Goal: Find specific page/section: Find specific page/section

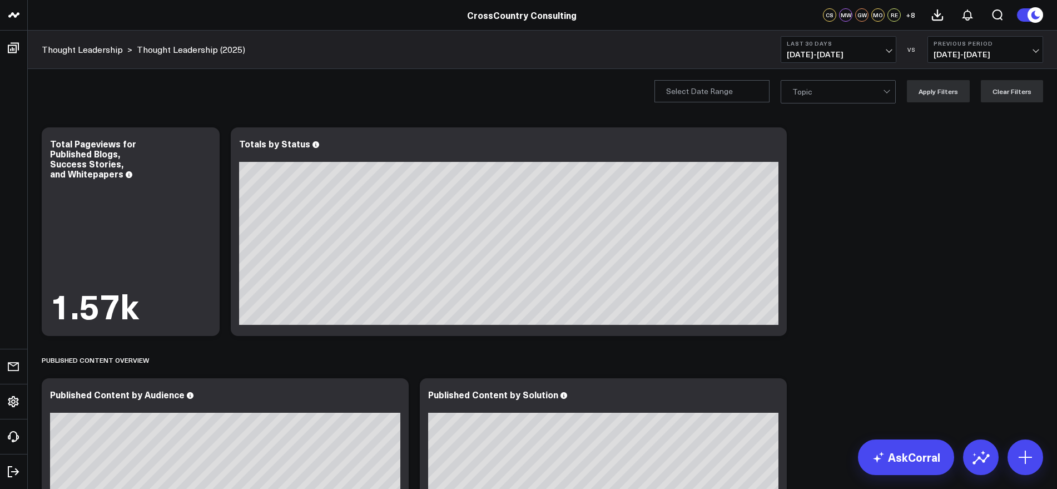
click at [890, 50] on span "[DATE] - [DATE]" at bounding box center [838, 54] width 103 height 9
click at [809, 333] on link "YTD" at bounding box center [838, 333] width 115 height 21
click at [888, 93] on div at bounding box center [887, 92] width 9 height 22
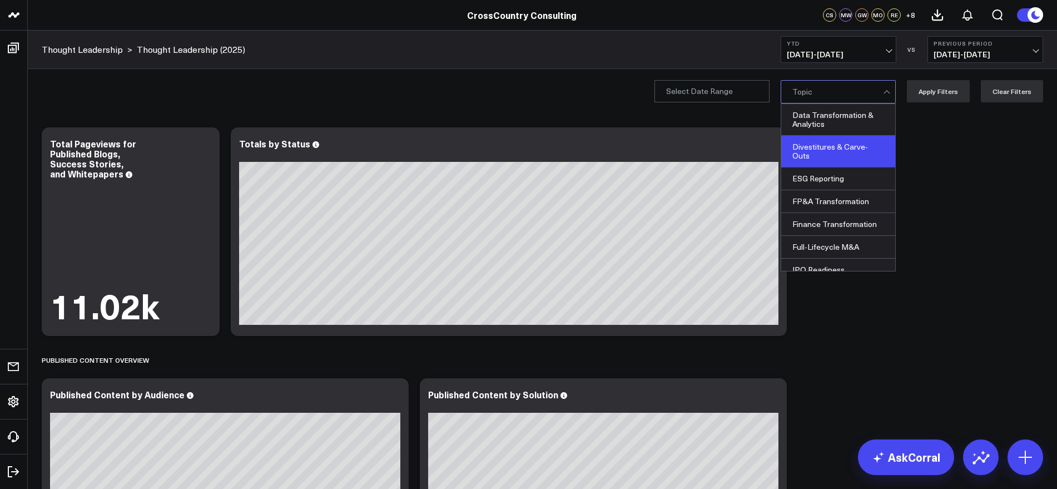
click at [839, 153] on div "Divestitures & Carve-Outs" at bounding box center [838, 152] width 114 height 32
click at [933, 91] on button "Apply Filters" at bounding box center [938, 91] width 63 height 22
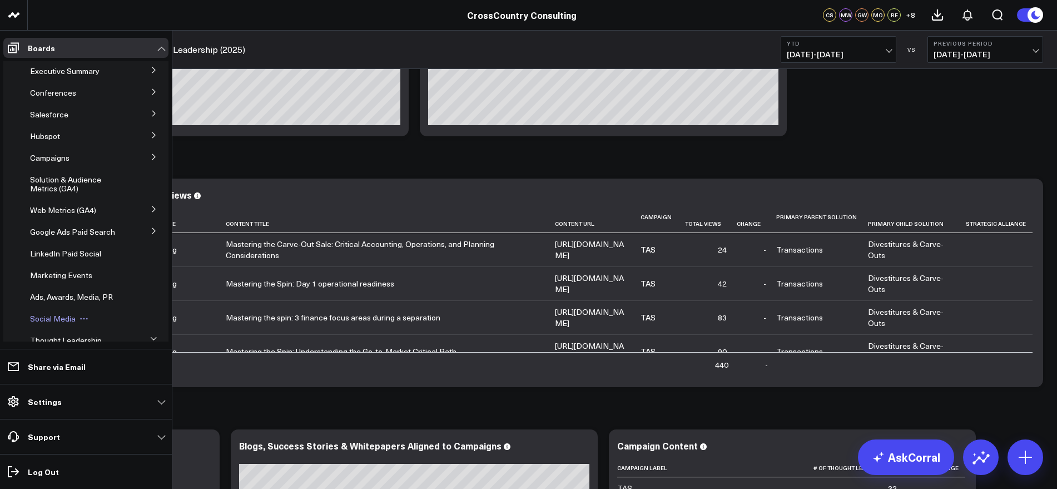
click at [56, 324] on span "Social Media" at bounding box center [53, 318] width 46 height 11
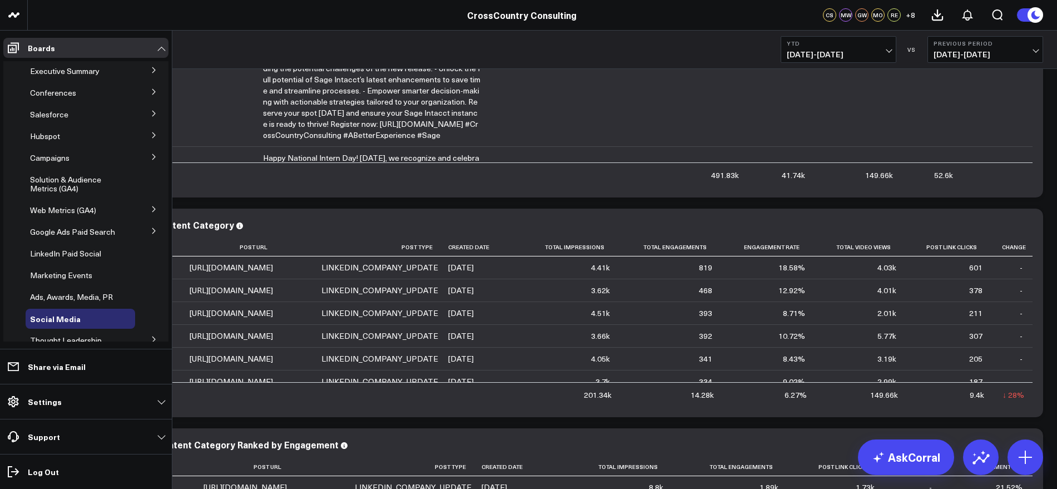
click at [151, 211] on icon at bounding box center [154, 209] width 7 height 7
click at [84, 231] on span "AI & LLM Metrics" at bounding box center [67, 230] width 61 height 11
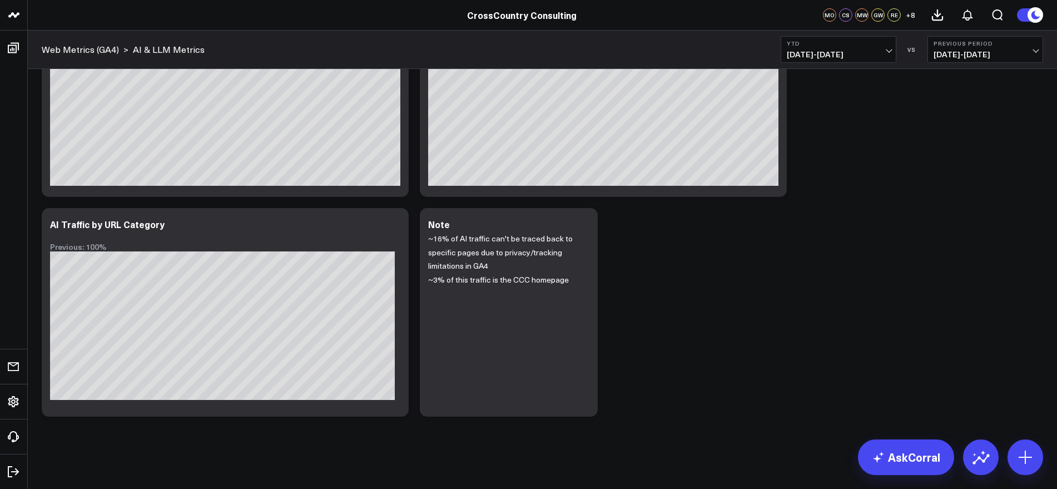
scroll to position [106, 0]
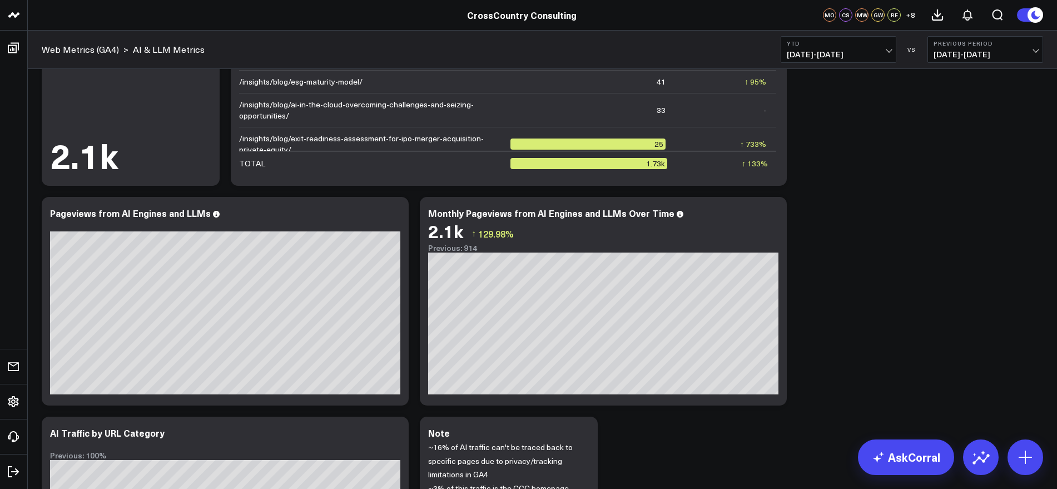
click at [917, 264] on div "Modify via AI Copy link to widget Ask support Remove Create linked copy Executi…" at bounding box center [542, 301] width 1013 height 659
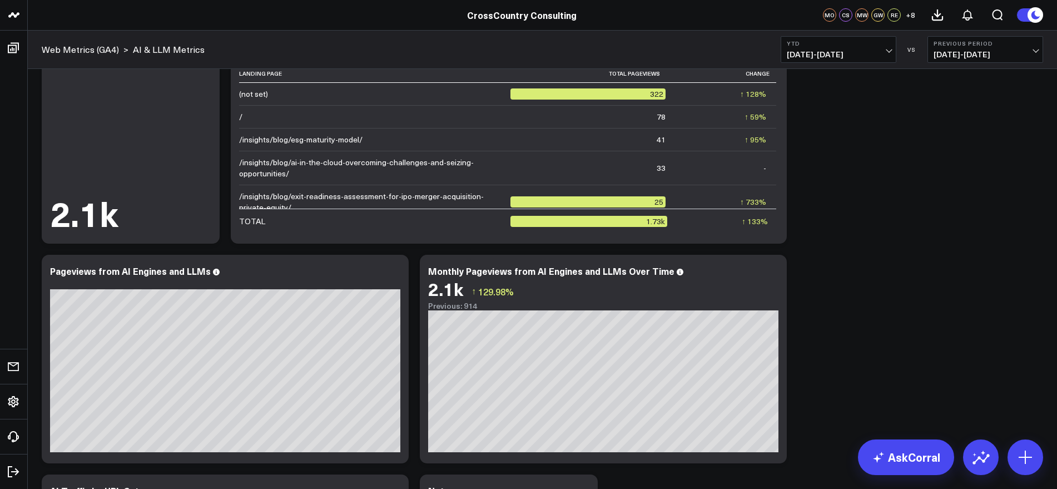
scroll to position [0, 0]
